Goal: Find specific page/section: Find specific page/section

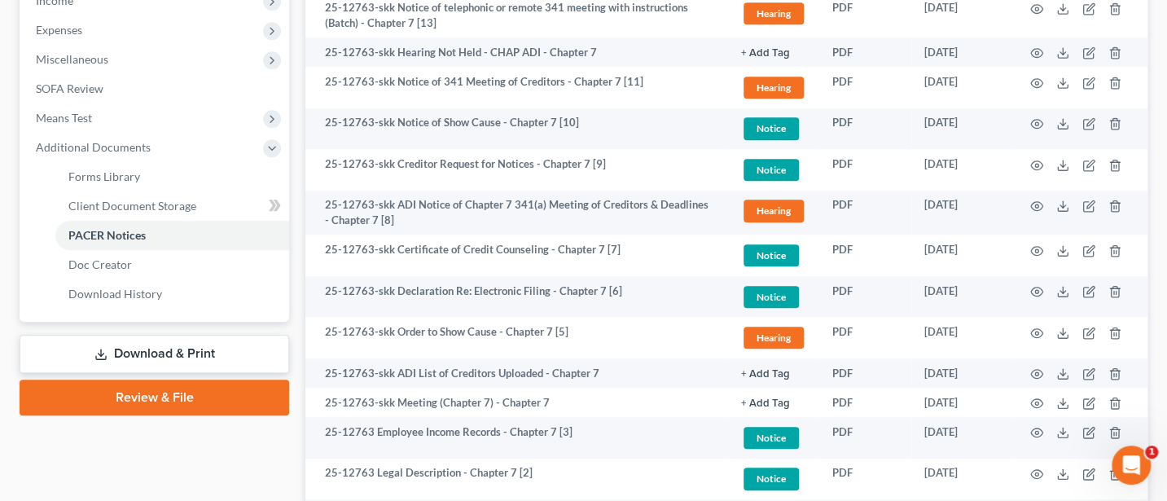
scroll to position [651, 0]
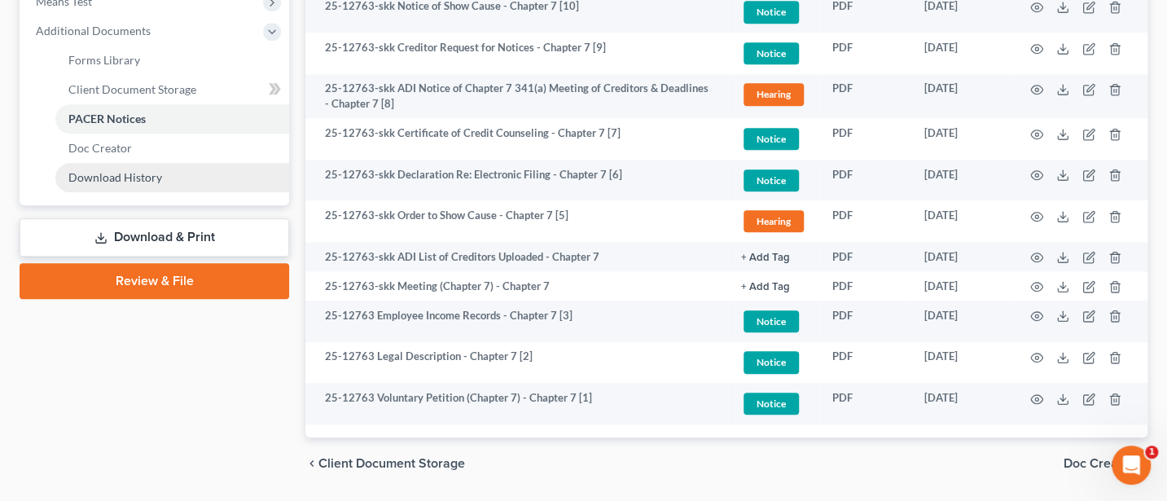
click at [136, 172] on span "Download History" at bounding box center [115, 177] width 94 height 14
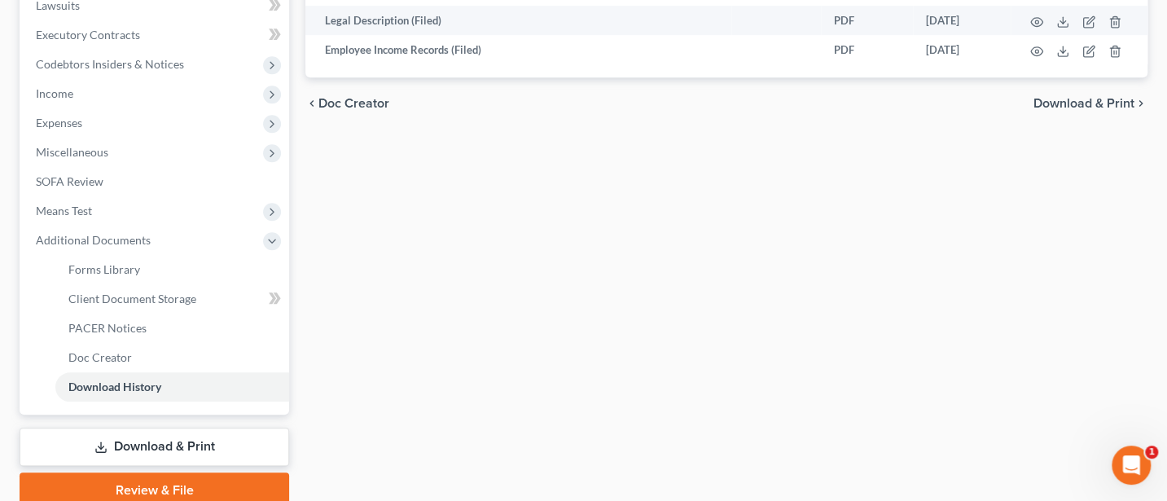
scroll to position [509, 0]
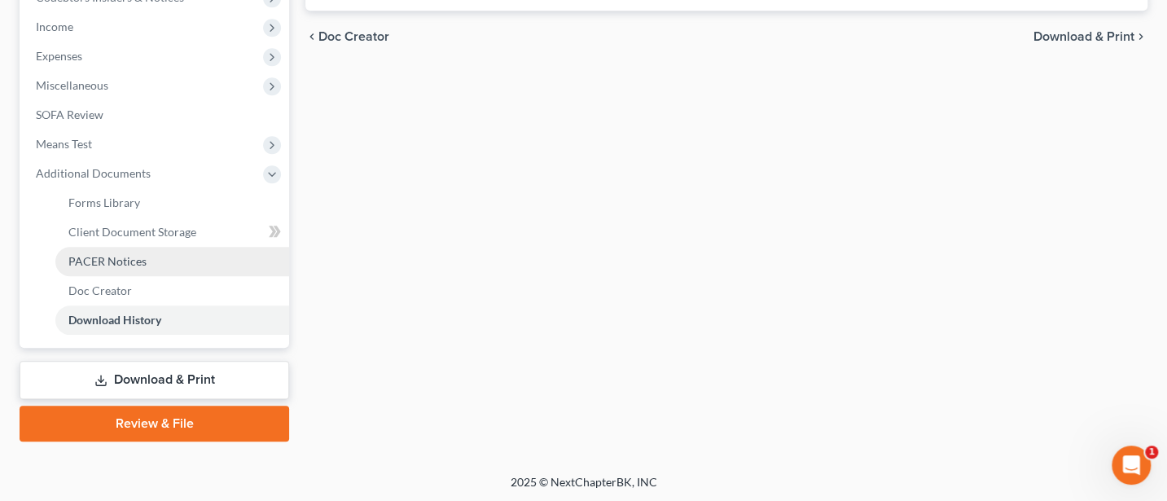
click at [94, 256] on span "PACER Notices" at bounding box center [107, 261] width 78 height 14
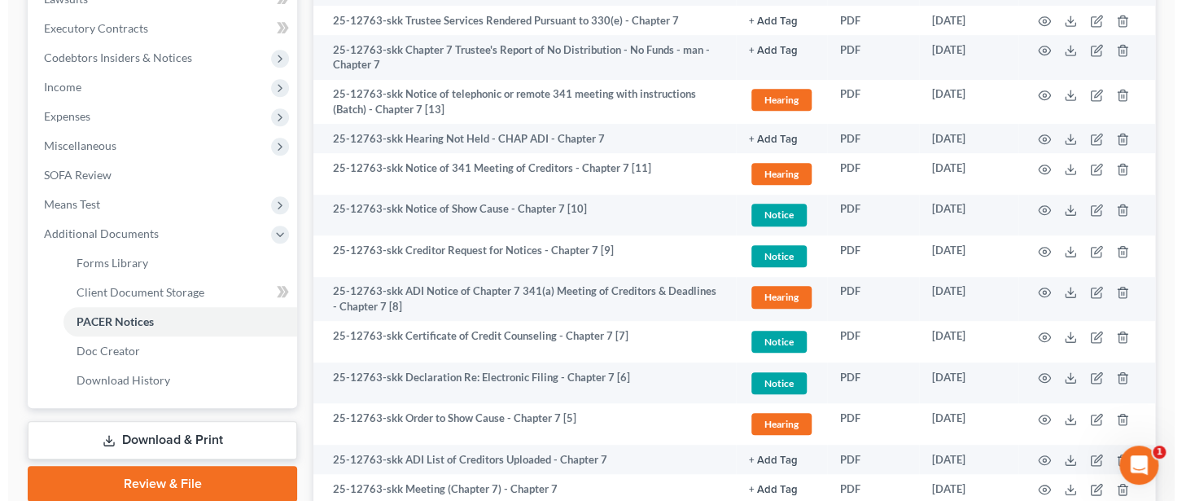
scroll to position [651, 0]
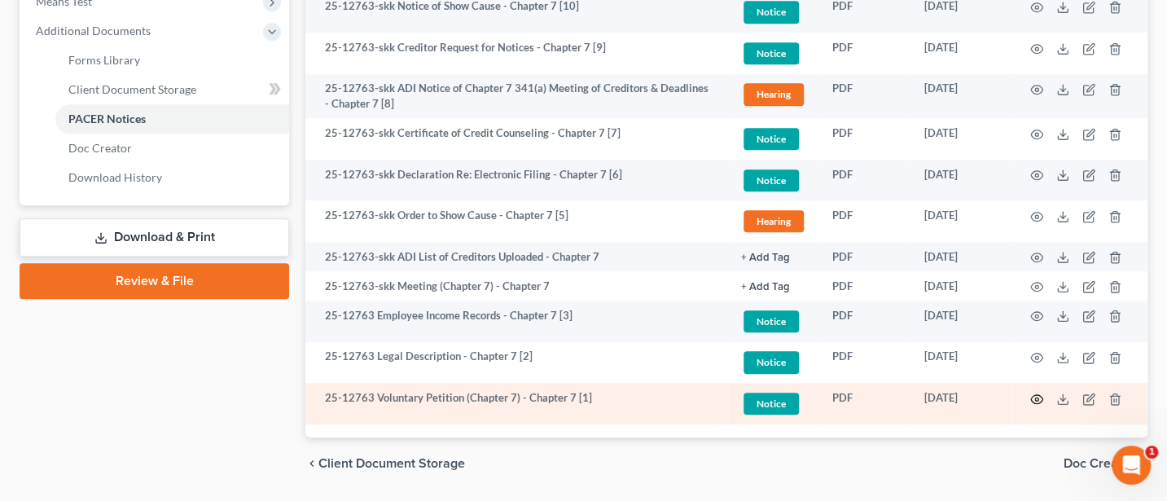
click at [1032, 396] on icon "button" at bounding box center [1036, 398] width 13 height 13
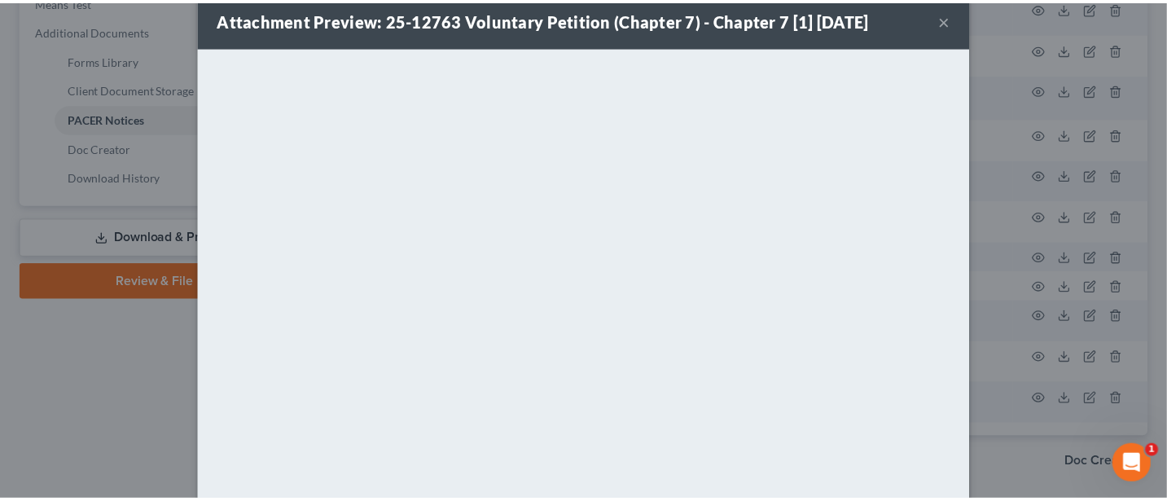
scroll to position [0, 0]
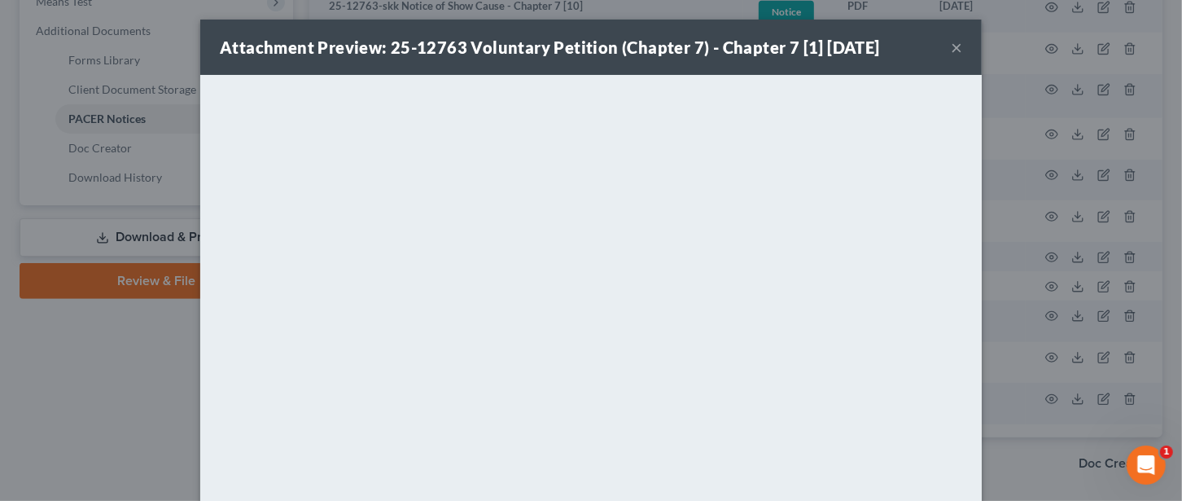
click at [951, 41] on button "×" at bounding box center [956, 47] width 11 height 20
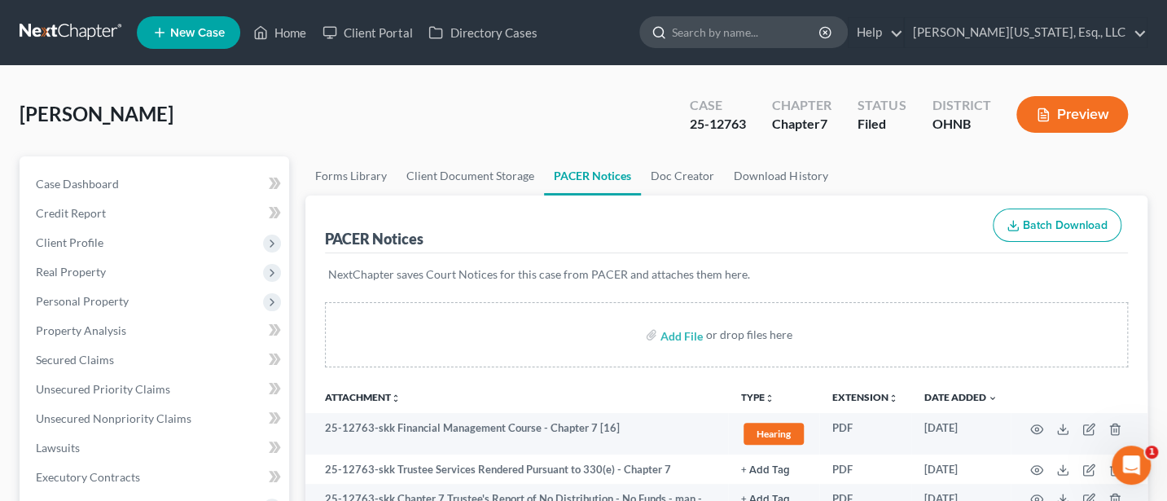
click at [789, 29] on input "search" at bounding box center [746, 32] width 149 height 30
type input "[PERSON_NAME]"
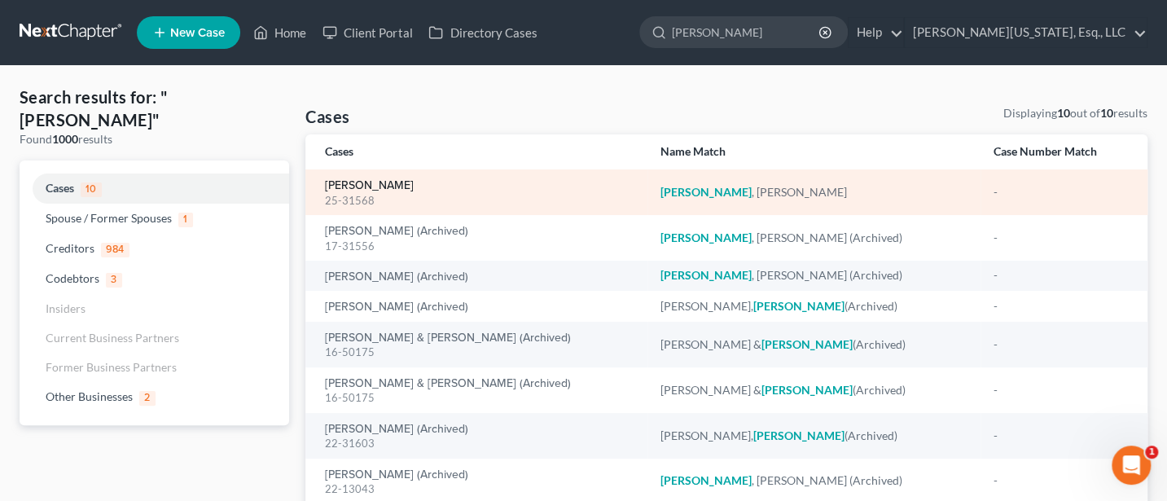
click at [362, 182] on link "[PERSON_NAME]" at bounding box center [369, 185] width 89 height 11
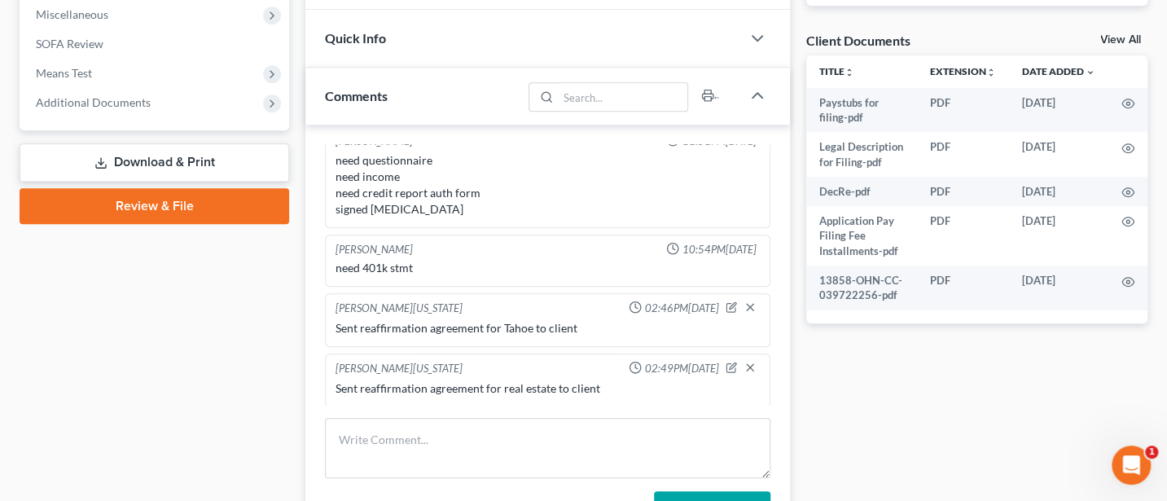
scroll to position [651, 0]
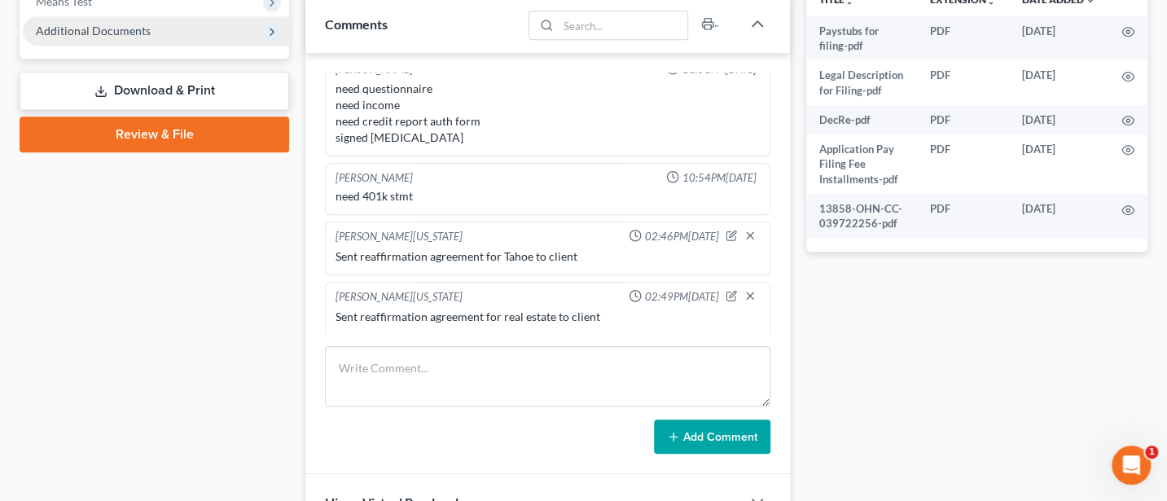
click at [138, 32] on span "Additional Documents" at bounding box center [93, 31] width 115 height 14
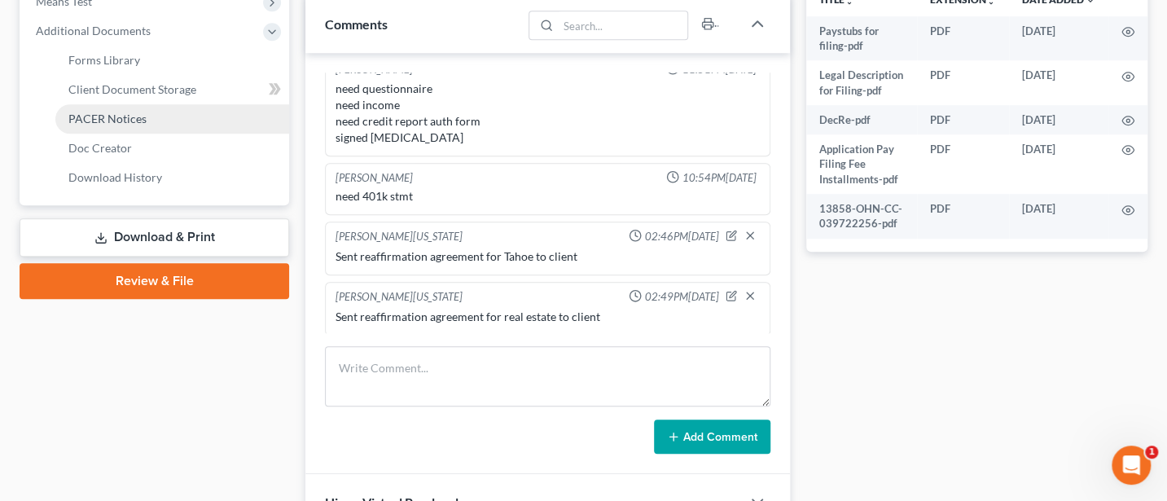
click at [116, 112] on span "PACER Notices" at bounding box center [107, 119] width 78 height 14
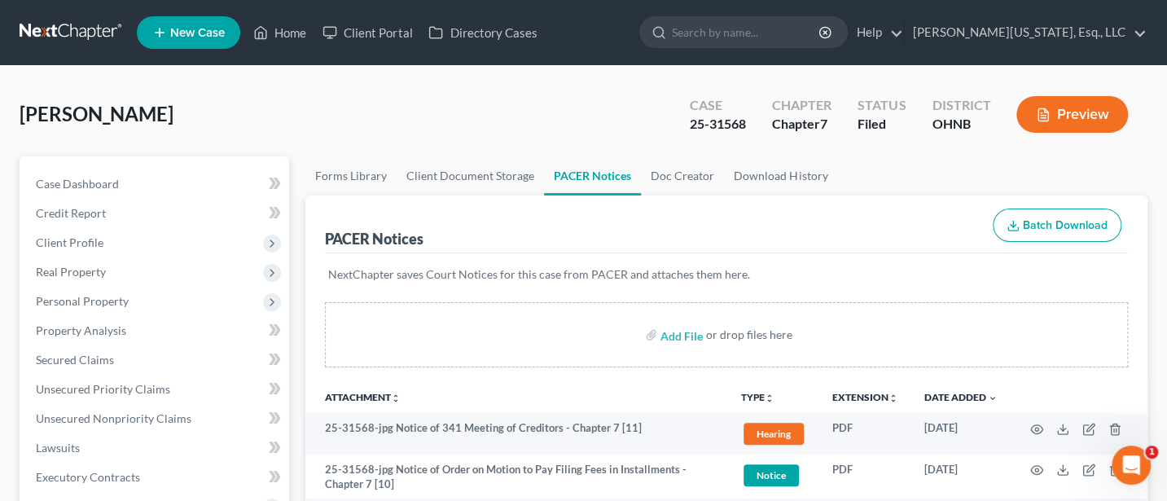
click at [935, 191] on ul "Forms Library Client Document Storage PACER Notices Doc Creator Download History" at bounding box center [726, 175] width 842 height 39
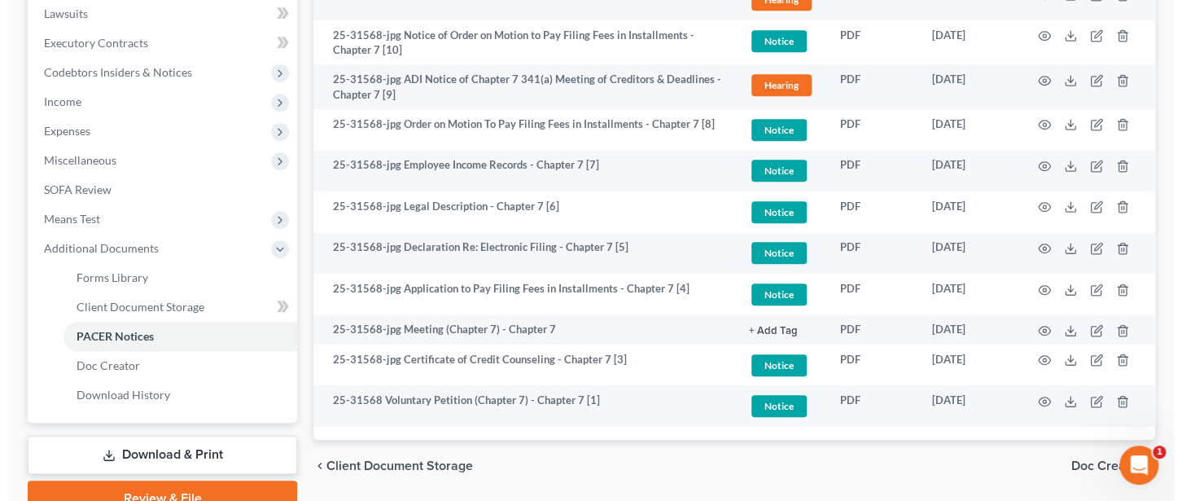
scroll to position [509, 0]
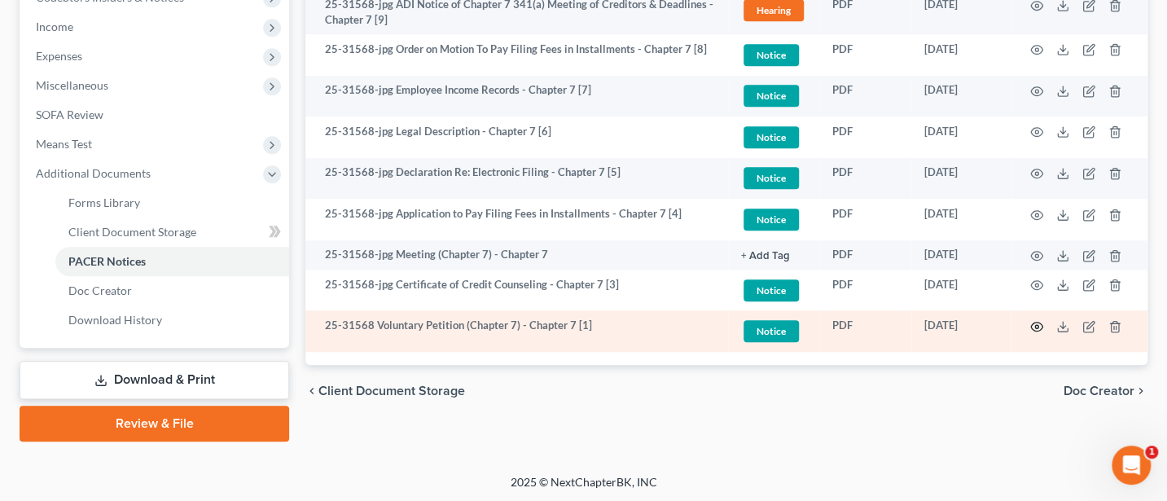
click at [1037, 322] on icon "button" at bounding box center [1037, 326] width 12 height 9
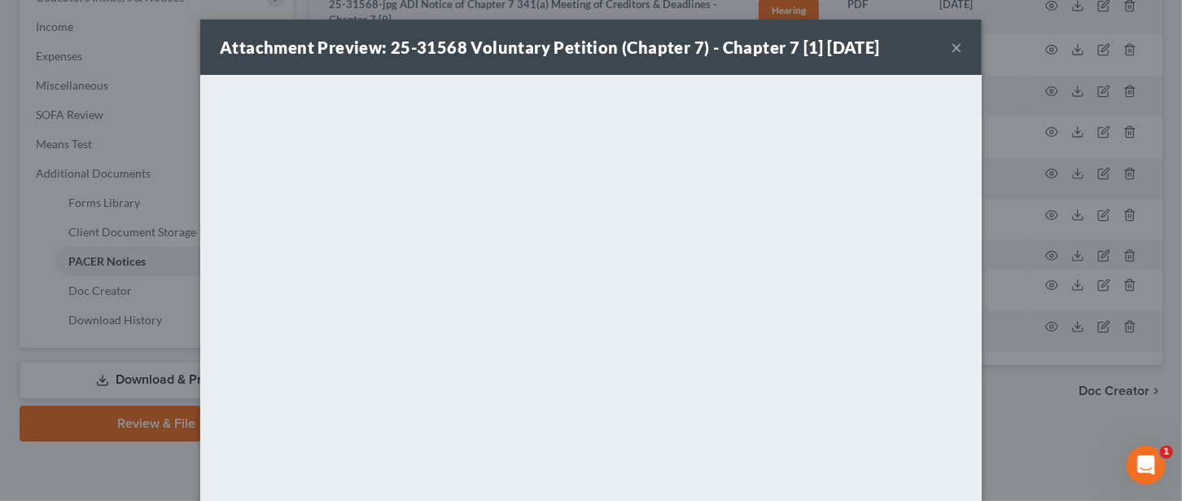
scroll to position [180, 0]
